Goal: Information Seeking & Learning: Learn about a topic

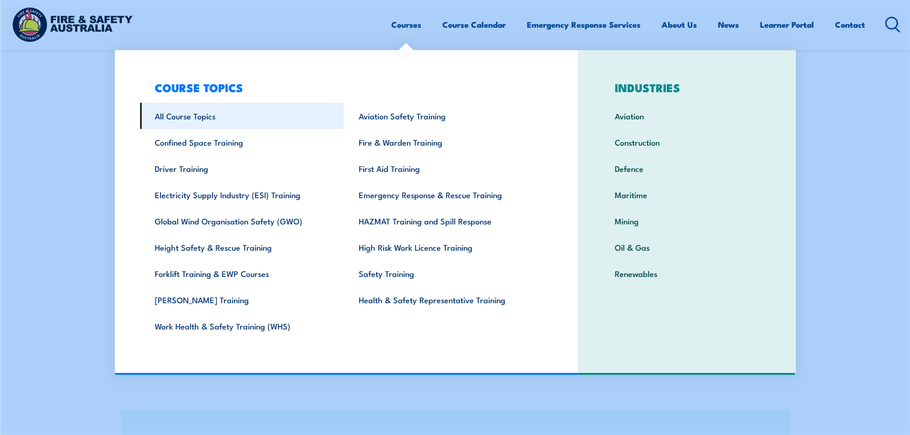
scroll to position [1147, 0]
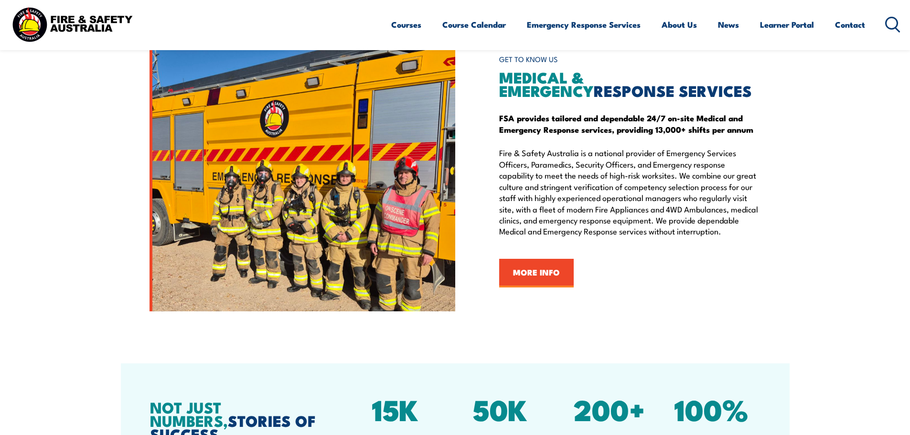
click at [854, 145] on section "GET TO KNOW US MEDICAL & EMERGENCY RESPONSE SERVICES FSA provides tailored and …" at bounding box center [455, 169] width 910 height 285
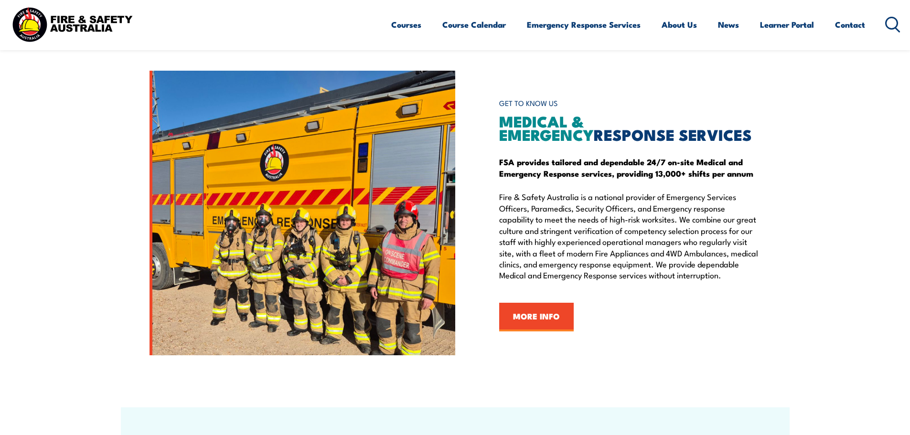
scroll to position [956, 0]
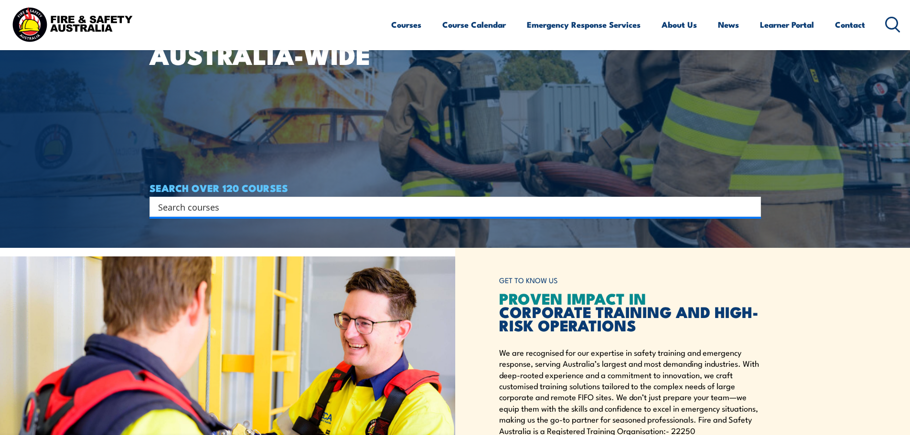
scroll to position [191, 0]
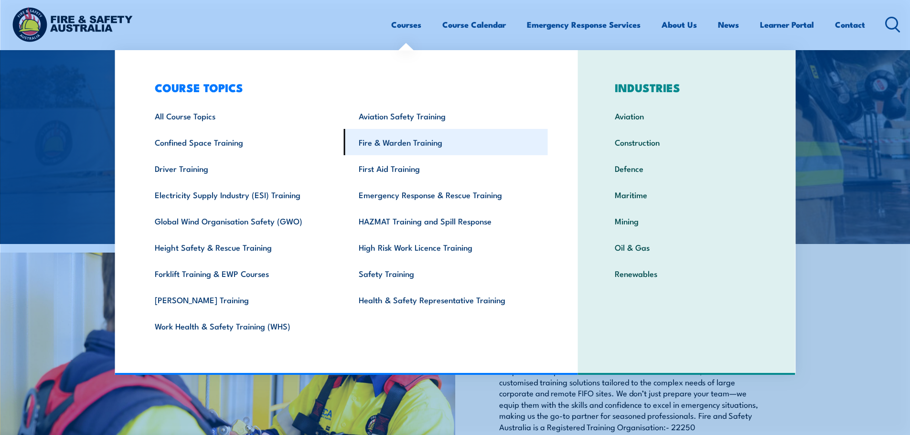
click at [411, 145] on link "Fire & Warden Training" at bounding box center [446, 142] width 204 height 26
